Goal: Information Seeking & Learning: Find specific fact

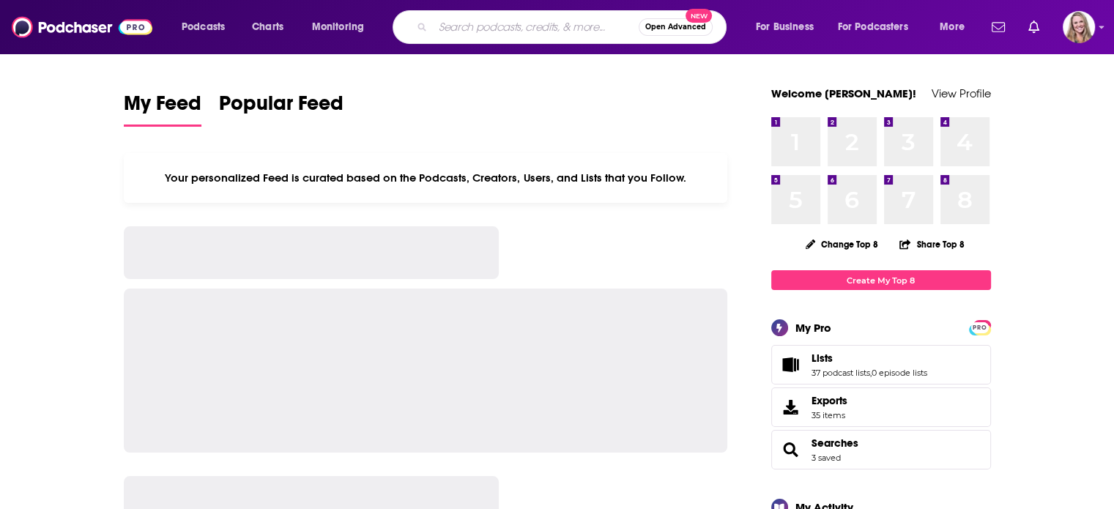
click at [462, 31] on input "Search podcasts, credits, & more..." at bounding box center [536, 26] width 206 height 23
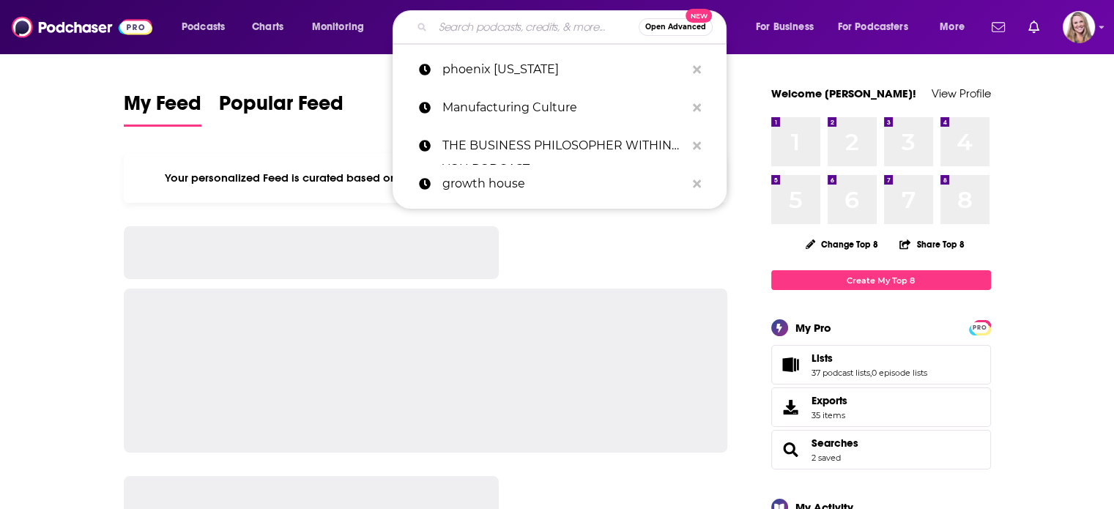
paste input "The Adulting With [MEDICAL_DATA] Podcast"
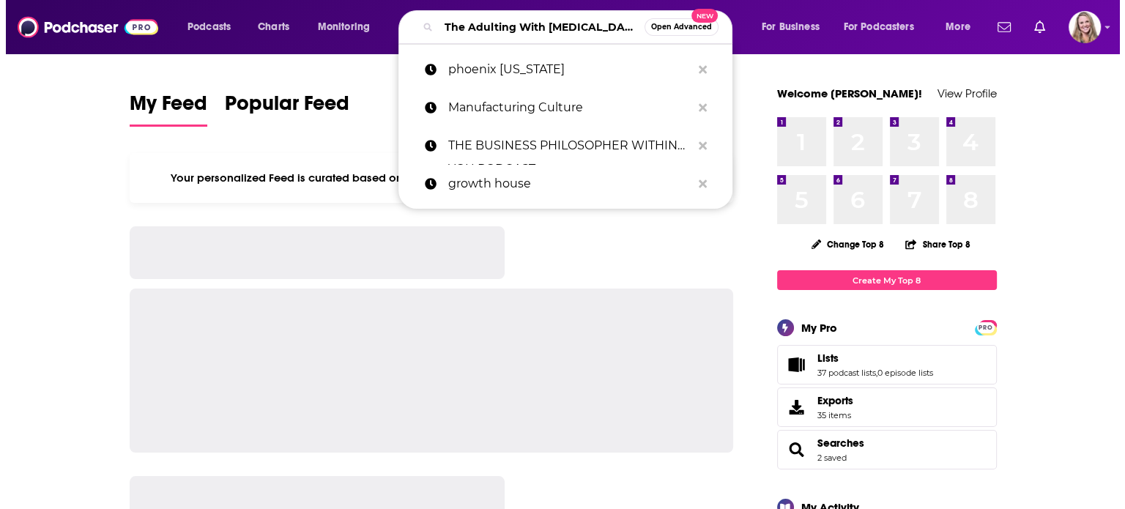
scroll to position [0, 18]
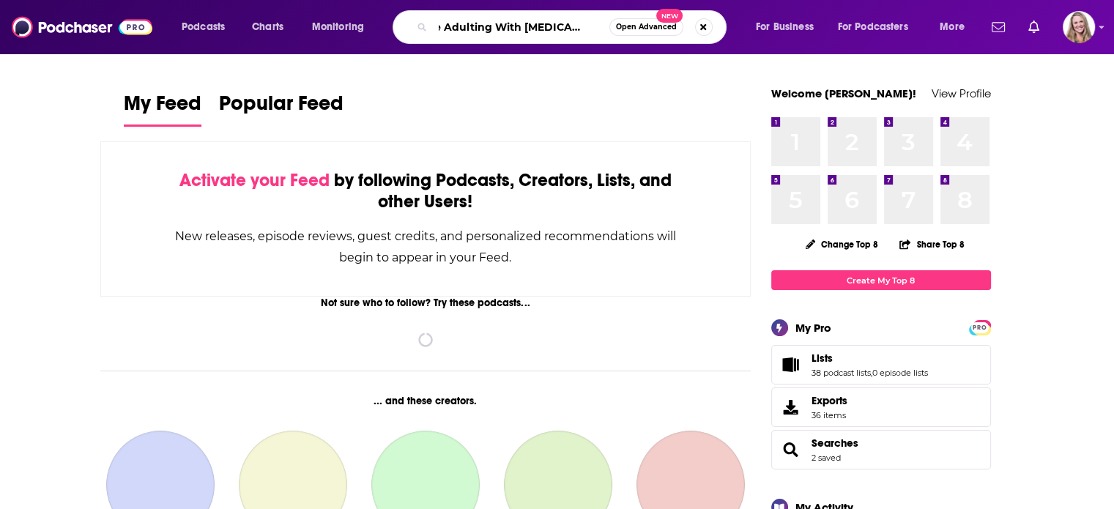
type input "The Adulting With [MEDICAL_DATA] Podcast"
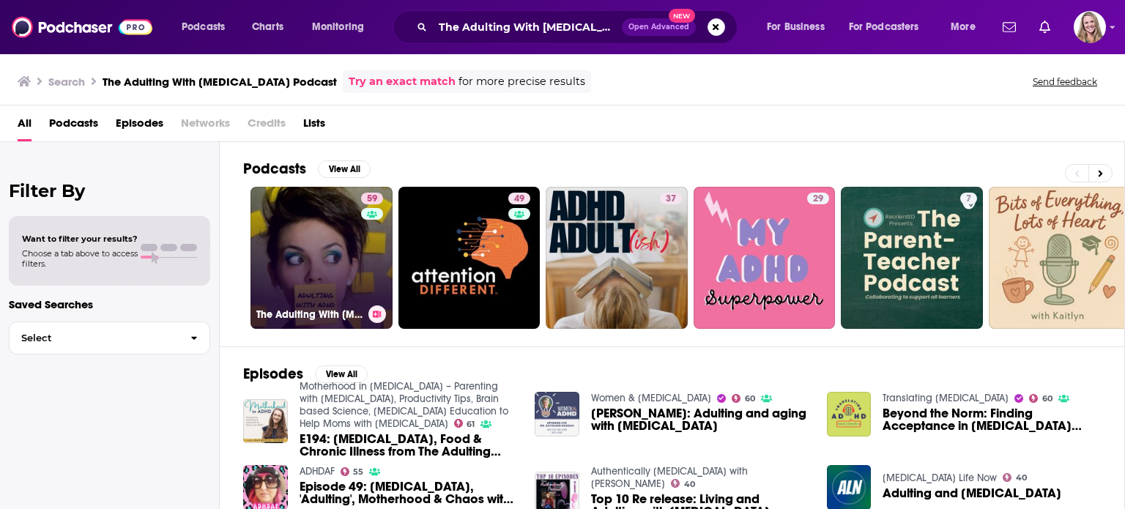
click at [318, 256] on link "59 The Adulting With [MEDICAL_DATA] Podcast" at bounding box center [321, 258] width 142 height 142
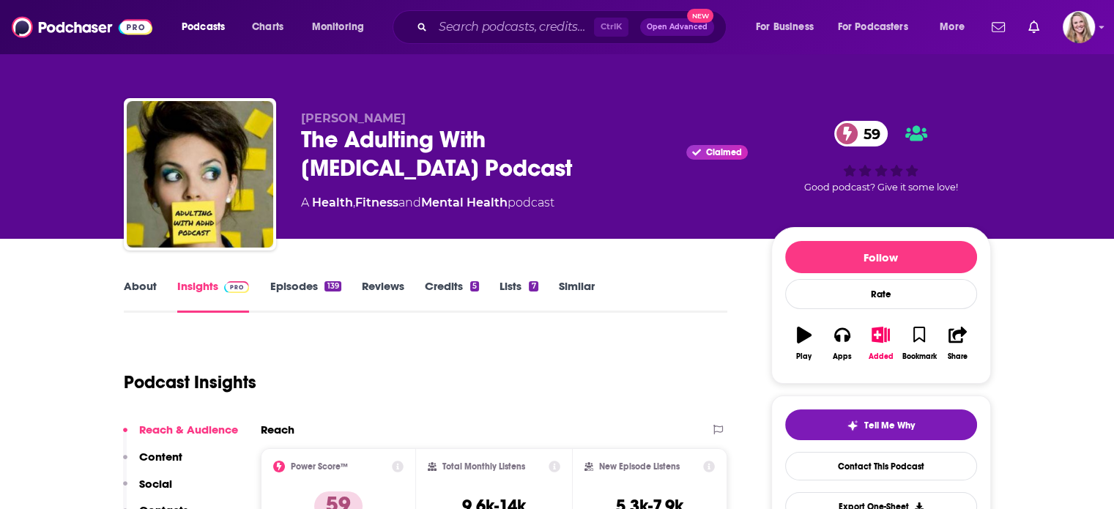
click at [638, 163] on div "[PERSON_NAME] The Adulting With [MEDICAL_DATA] Podcast Claimed 59 A Health , Fi…" at bounding box center [524, 169] width 447 height 117
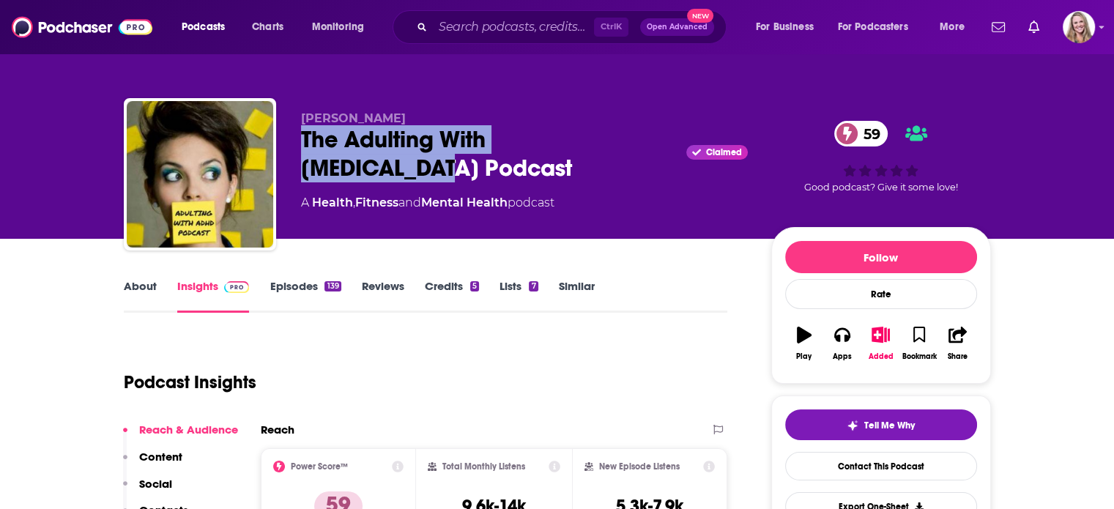
drag, startPoint x: 648, startPoint y: 142, endPoint x: 305, endPoint y: 143, distance: 343.4
click at [305, 143] on div "The Adulting With [MEDICAL_DATA] Podcast Claimed 59" at bounding box center [524, 153] width 447 height 57
copy h2 "The Adulting With [MEDICAL_DATA] Podcast"
